Goal: Transaction & Acquisition: Obtain resource

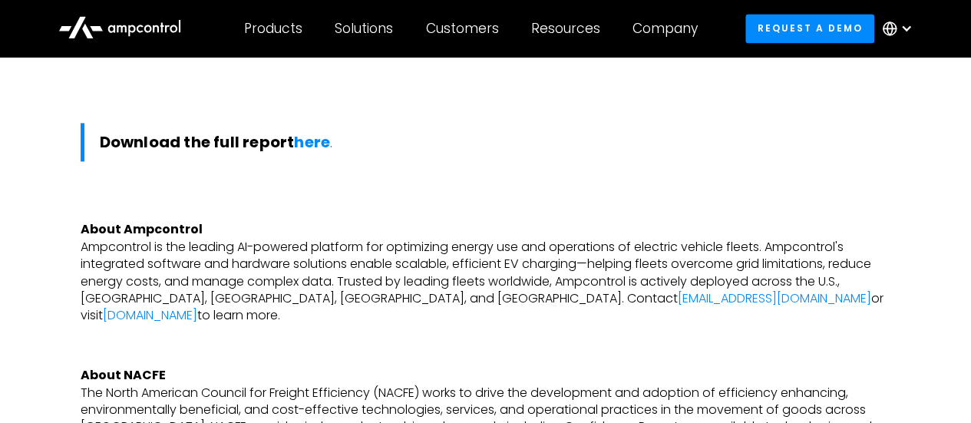
scroll to position [1065, 0]
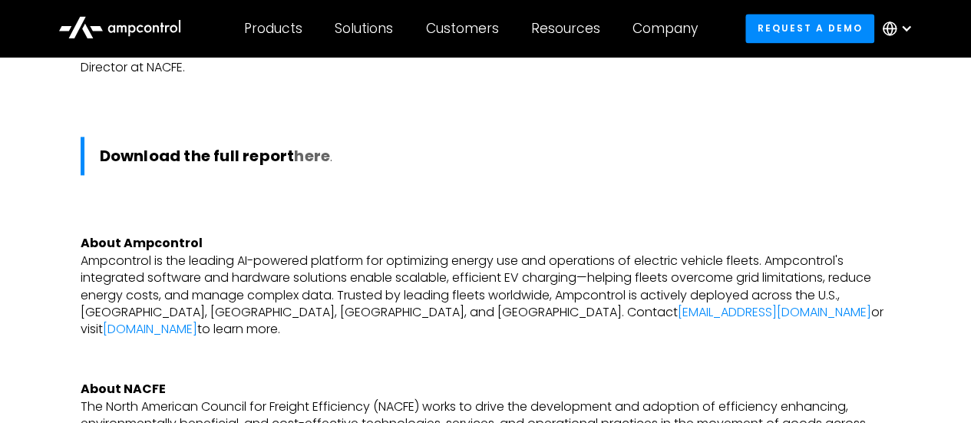
click at [308, 152] on strong "here" at bounding box center [312, 156] width 36 height 22
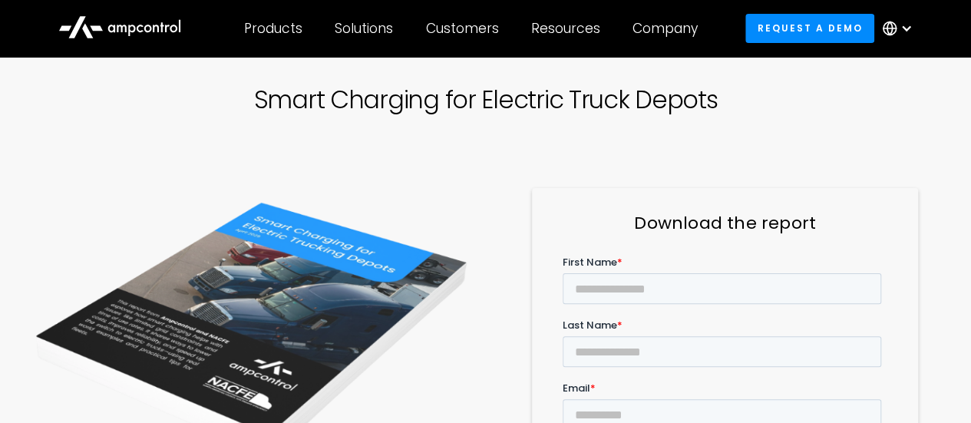
click at [680, 232] on h3 "Download the report" at bounding box center [725, 224] width 325 height 24
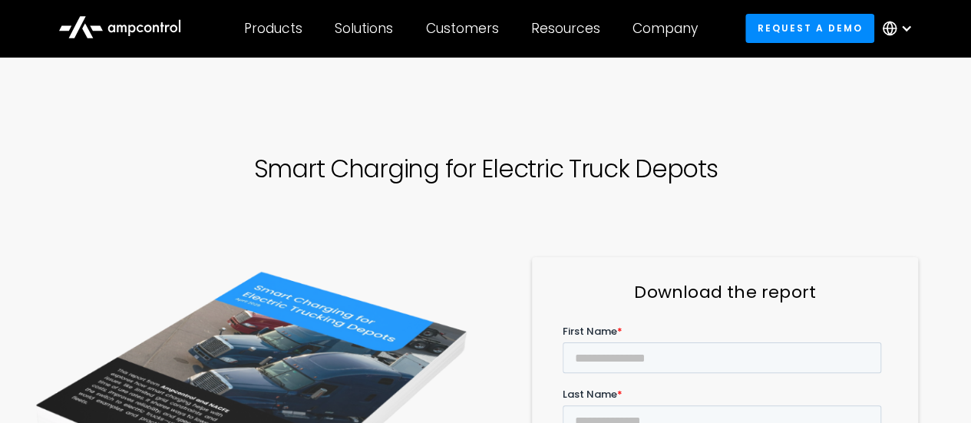
click at [404, 143] on div "Smart Charging for Electric Truck Depots A collaboration between NACFE and Ampc…" at bounding box center [486, 422] width 934 height 682
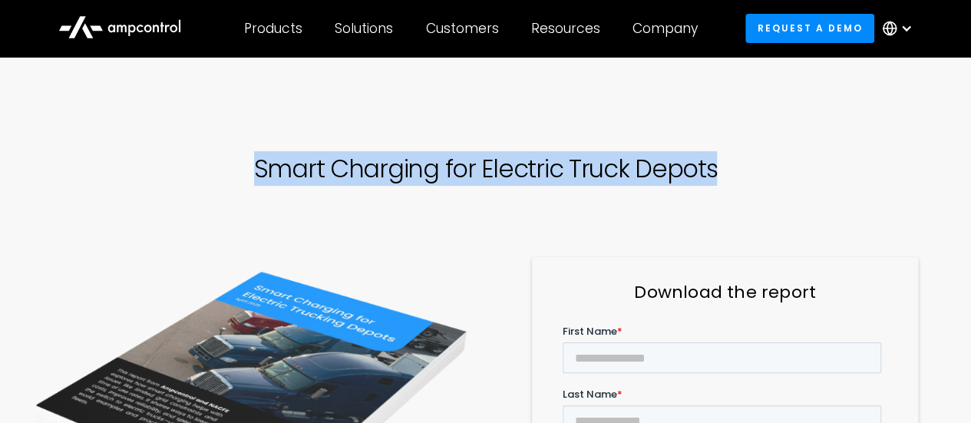
click at [404, 143] on div "Smart Charging for Electric Truck Depots A collaboration between NACFE and Ampc…" at bounding box center [486, 422] width 934 height 682
copy h1 "Smart Charging for Electric Truck Depots"
